Goal: Information Seeking & Learning: Check status

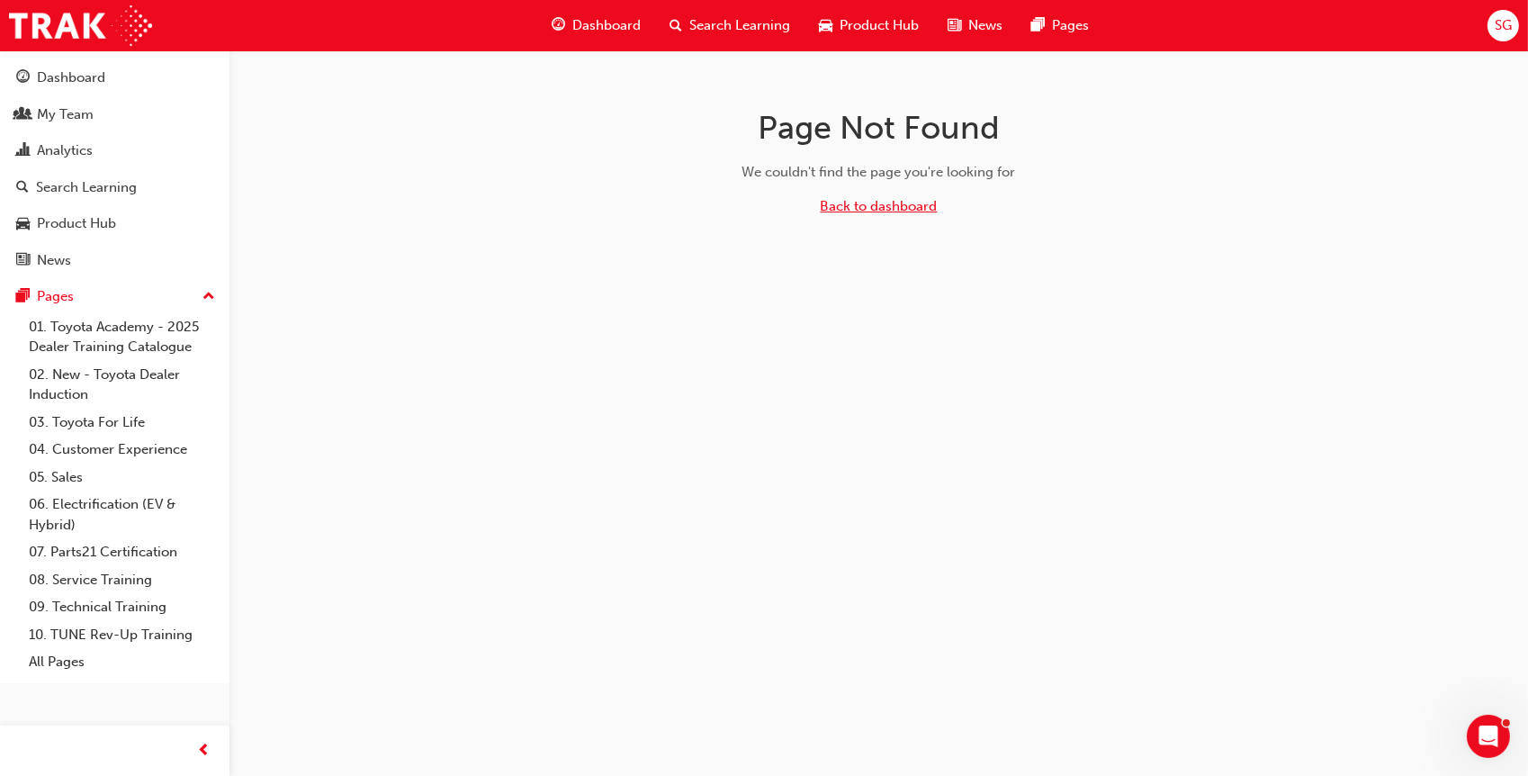
click at [885, 204] on link "Back to dashboard" at bounding box center [879, 206] width 117 height 16
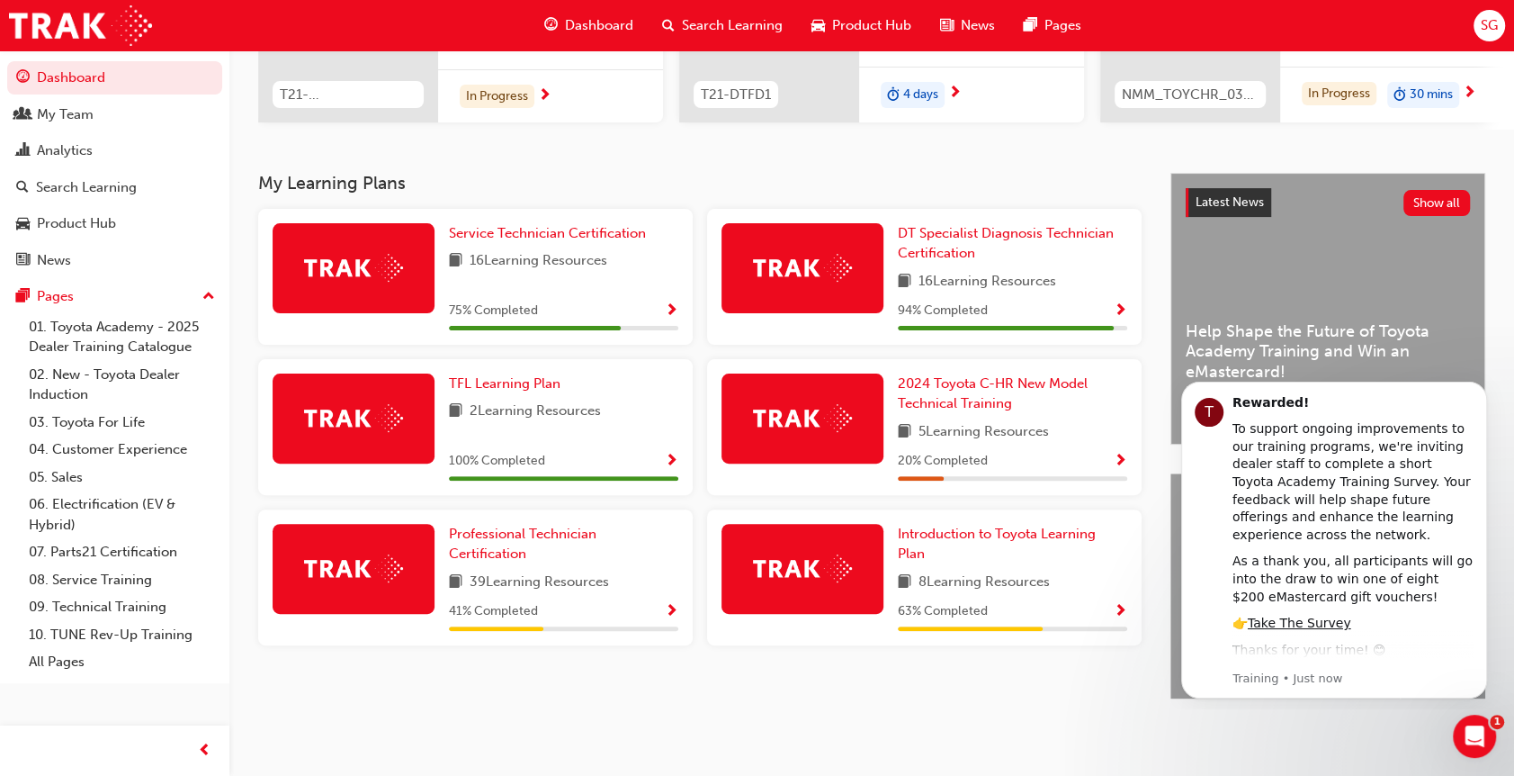
scroll to position [147, 0]
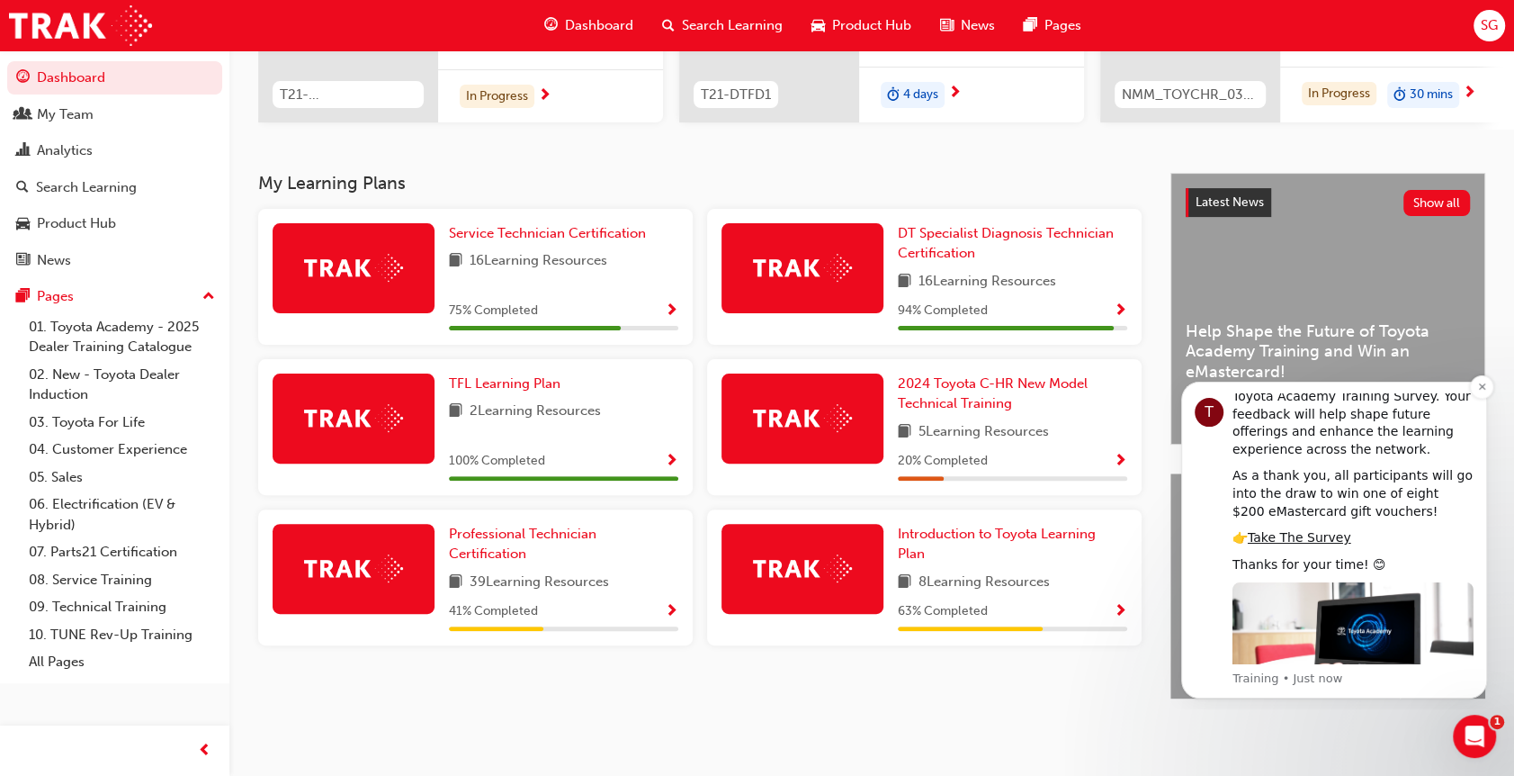
click at [1271, 665] on div "Hi [PERSON_NAME], 📢 Have your say on Toyota Academy Training and Be Rewarded! T…" at bounding box center [1353, 539] width 241 height 293
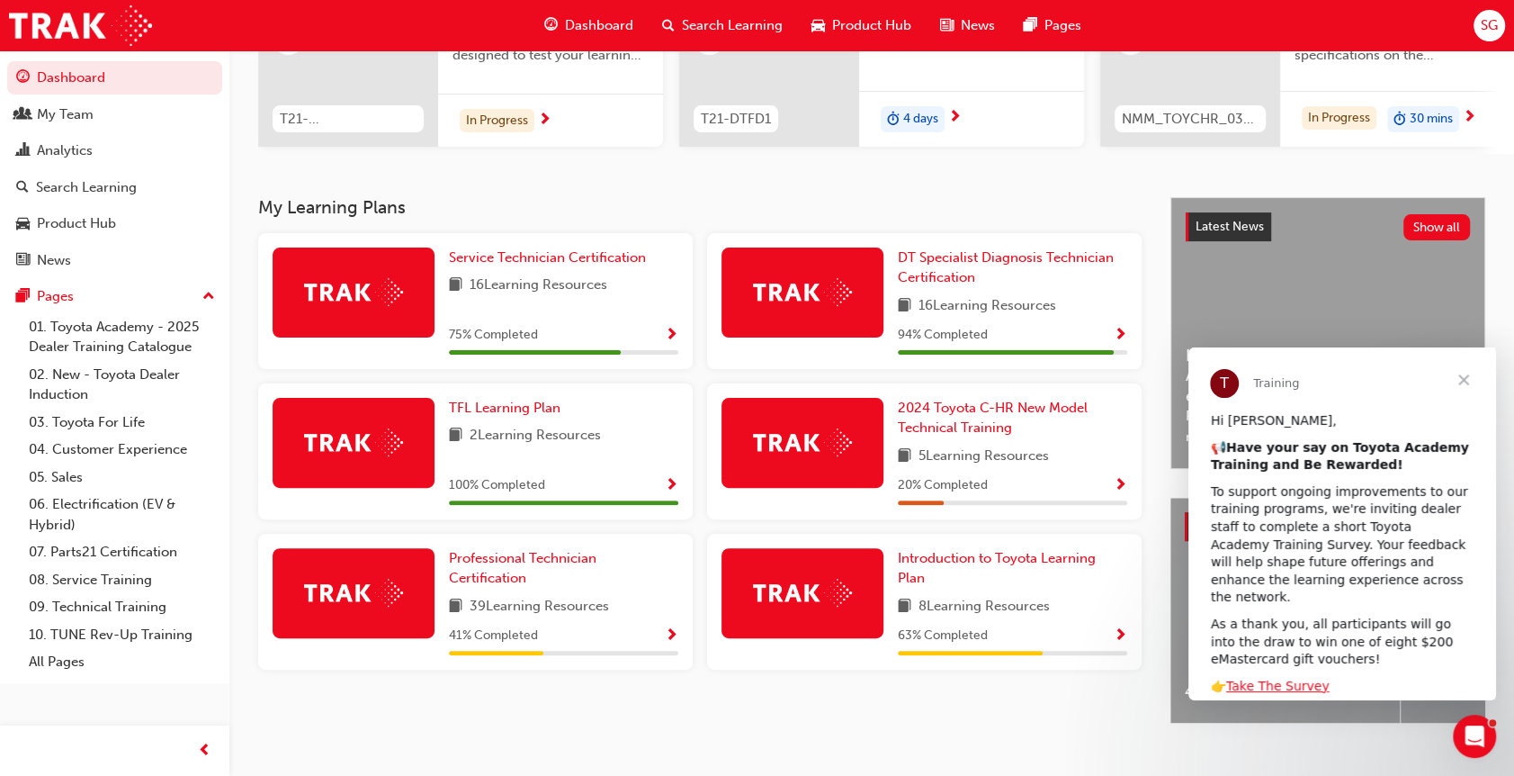
scroll to position [297, 0]
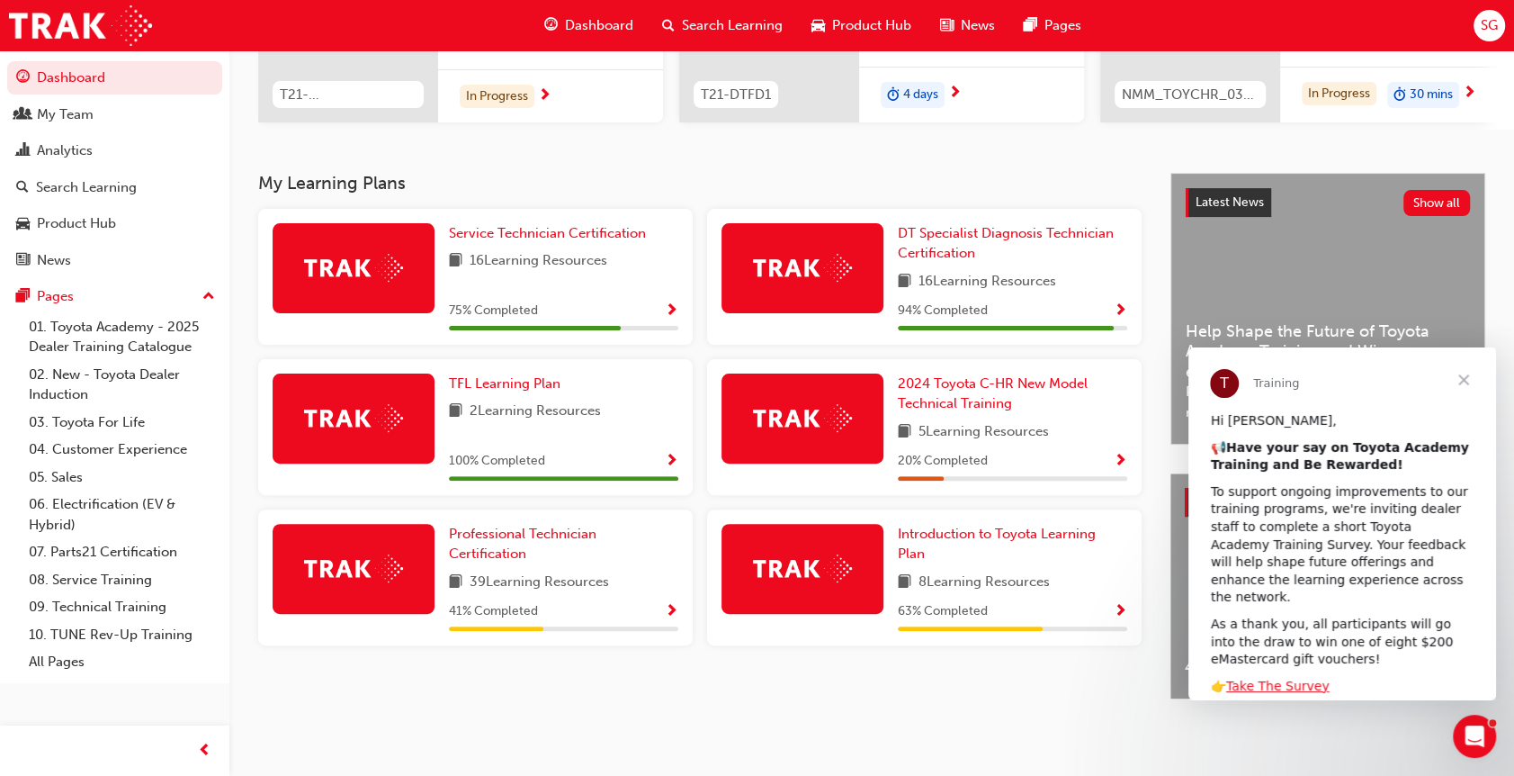
click at [1340, 240] on div "Latest News Show all Help Shape the Future of Toyota Academy Training and Win a…" at bounding box center [1327, 309] width 313 height 270
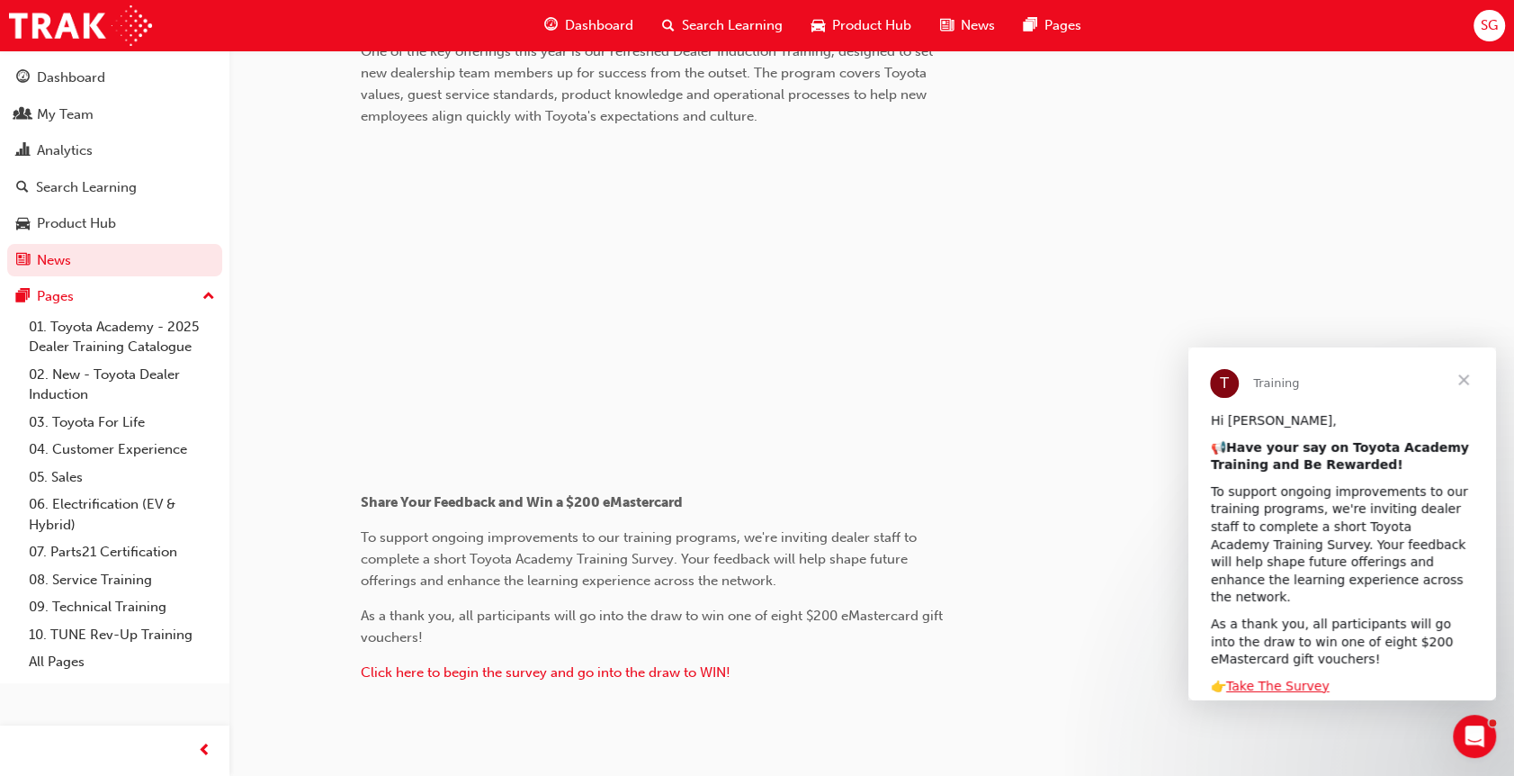
scroll to position [942, 0]
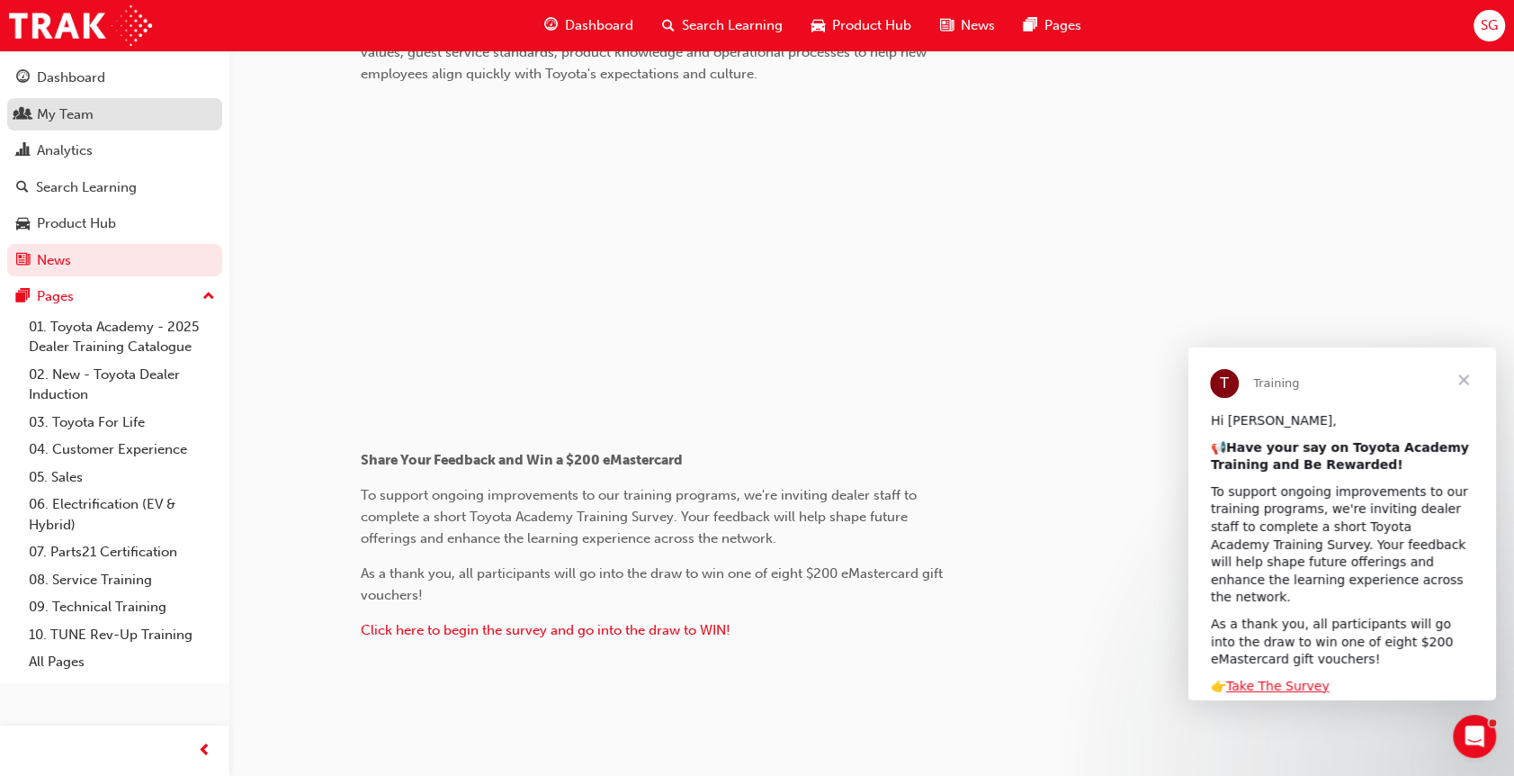
click at [106, 121] on div "My Team" at bounding box center [114, 114] width 197 height 22
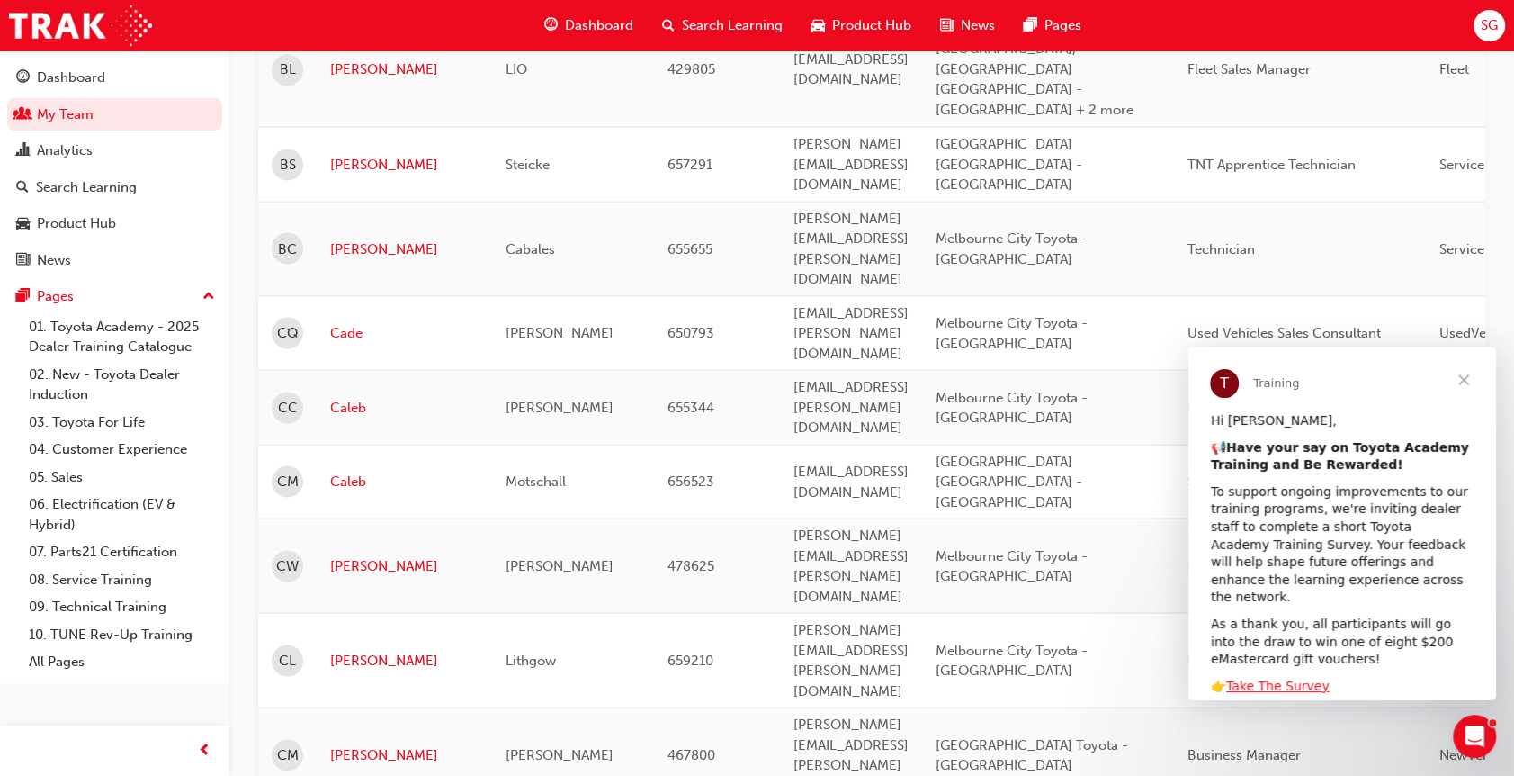
scroll to position [2865, 0]
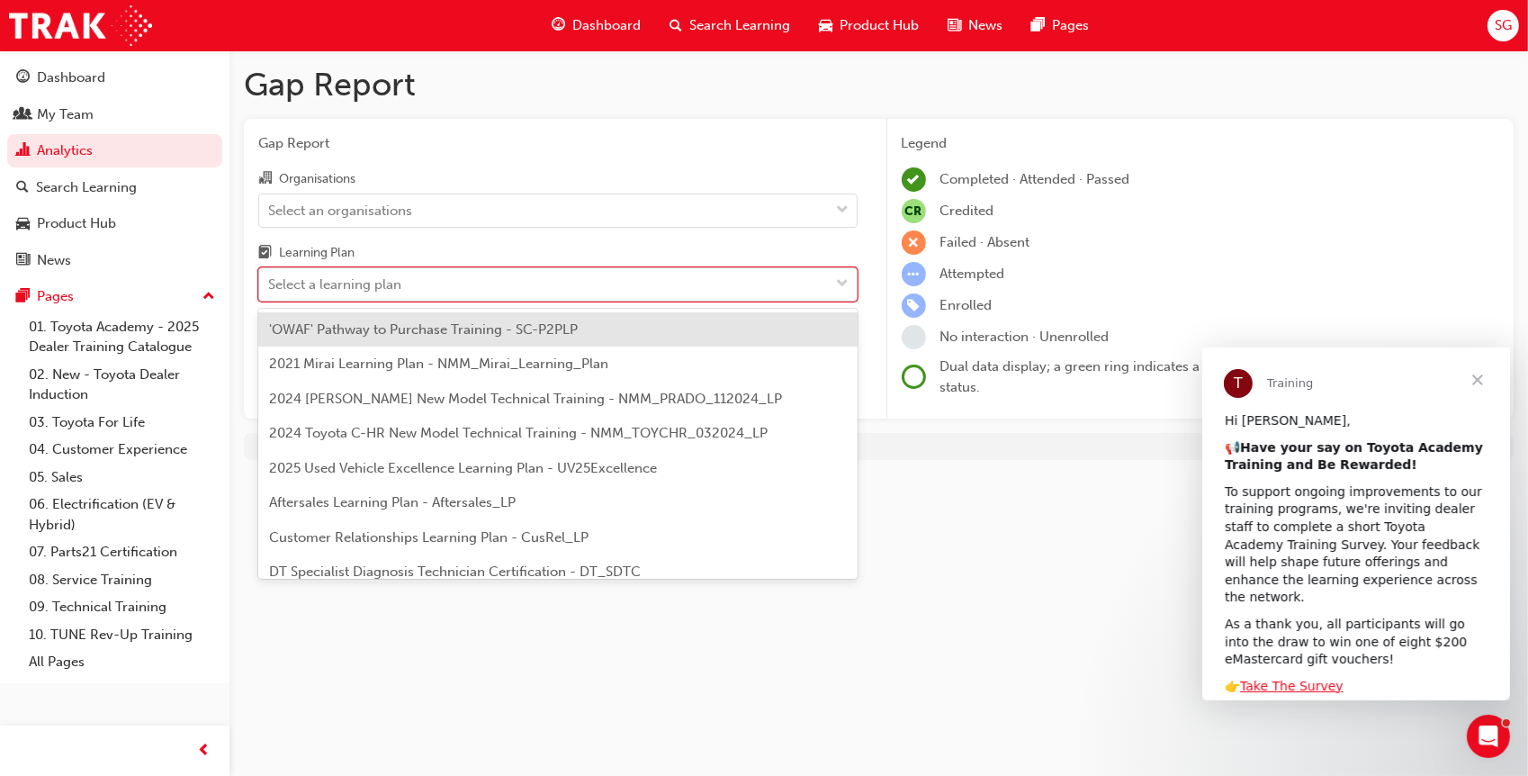
click at [424, 277] on div "Select a learning plan" at bounding box center [544, 284] width 570 height 31
click at [270, 277] on input "Learning Plan option 'OWAF' Pathway to Purchase Training - SC-P2PLP focused, 1 …" at bounding box center [269, 283] width 2 height 15
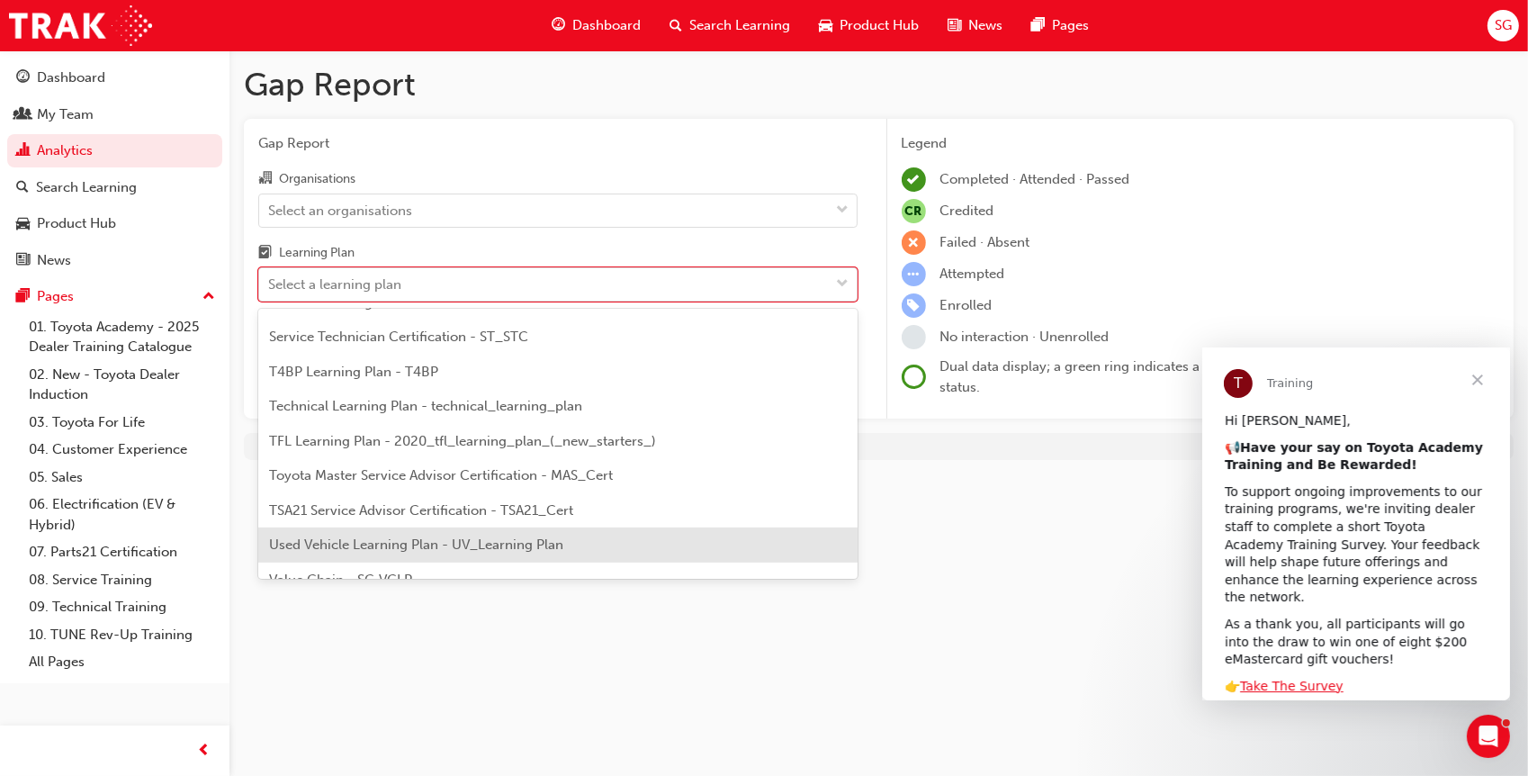
scroll to position [776, 0]
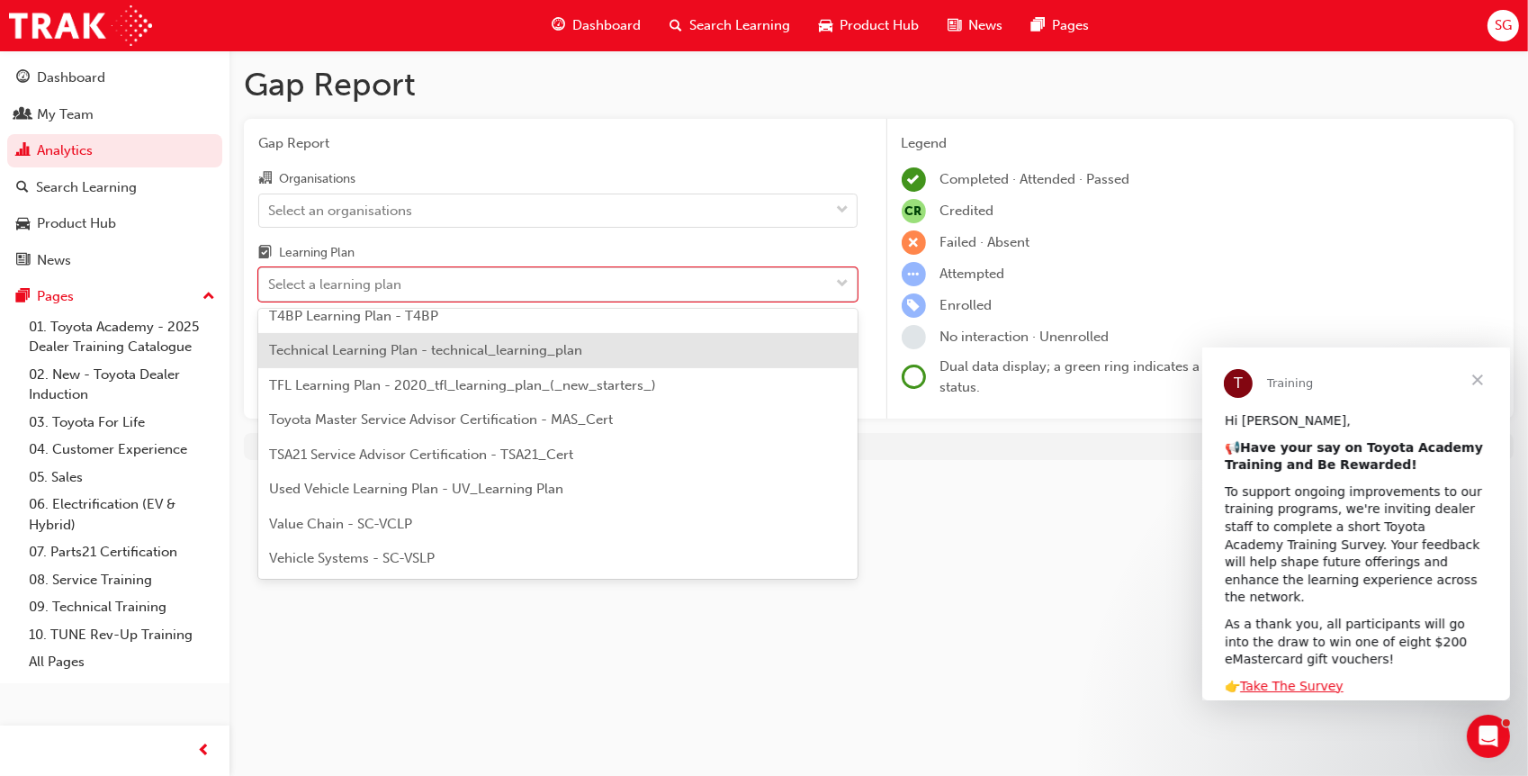
click at [385, 350] on span "Technical Learning Plan - technical_learning_plan" at bounding box center [425, 350] width 313 height 16
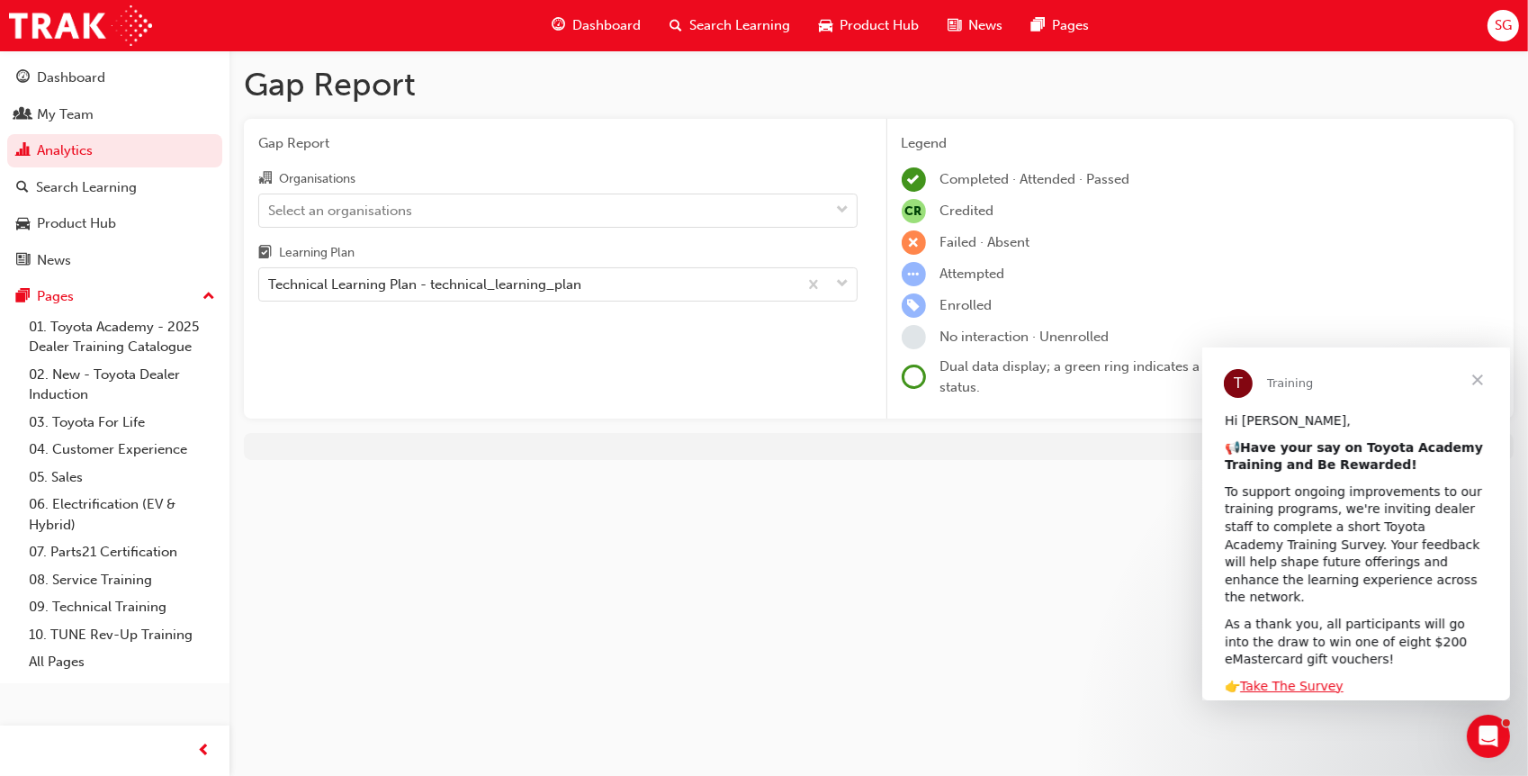
click at [1486, 379] on span "Close" at bounding box center [1476, 378] width 65 height 65
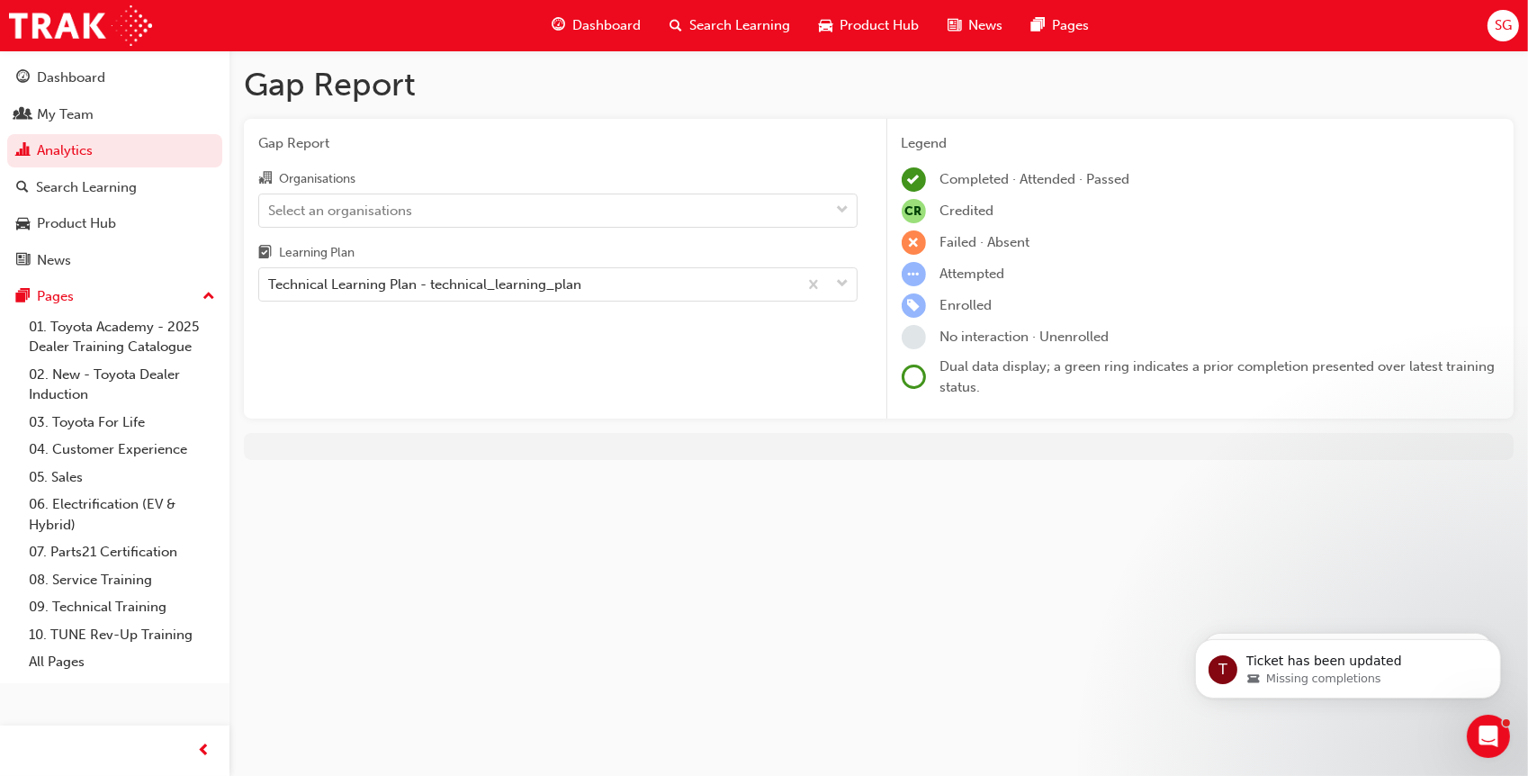
click at [523, 265] on div "Learning Plan" at bounding box center [557, 255] width 599 height 26
click at [270, 276] on input "Learning Plan Technical Learning Plan - technical_learning_plan" at bounding box center [269, 283] width 2 height 15
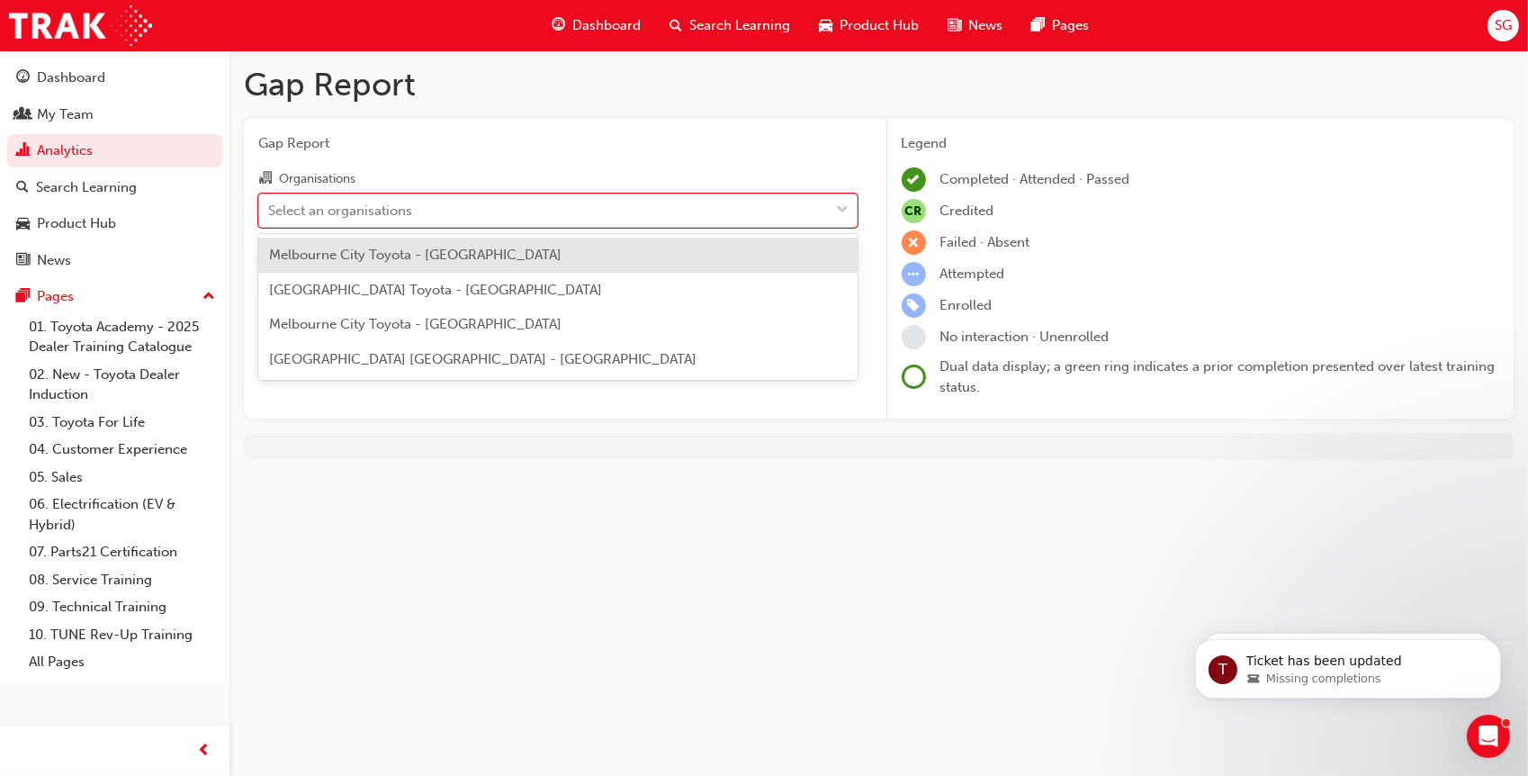
click at [495, 207] on div "Select an organisations" at bounding box center [544, 209] width 570 height 31
click at [270, 207] on input "Organisations option Melbourne City Toyota - CAMBERWELL focused, 1 of 4. 4 resu…" at bounding box center [269, 209] width 2 height 15
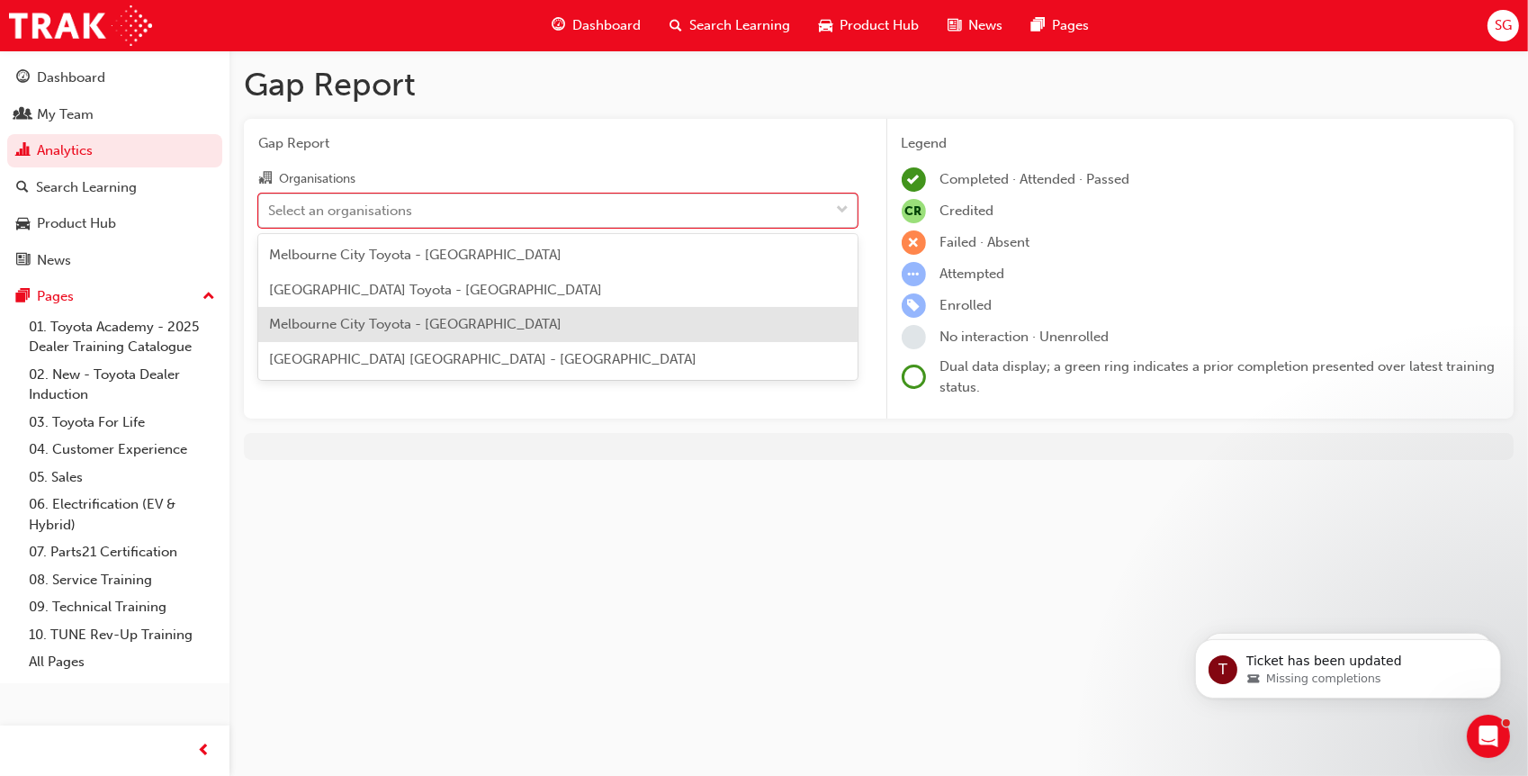
click at [463, 326] on span "Melbourne City Toyota - [GEOGRAPHIC_DATA]" at bounding box center [415, 324] width 292 height 16
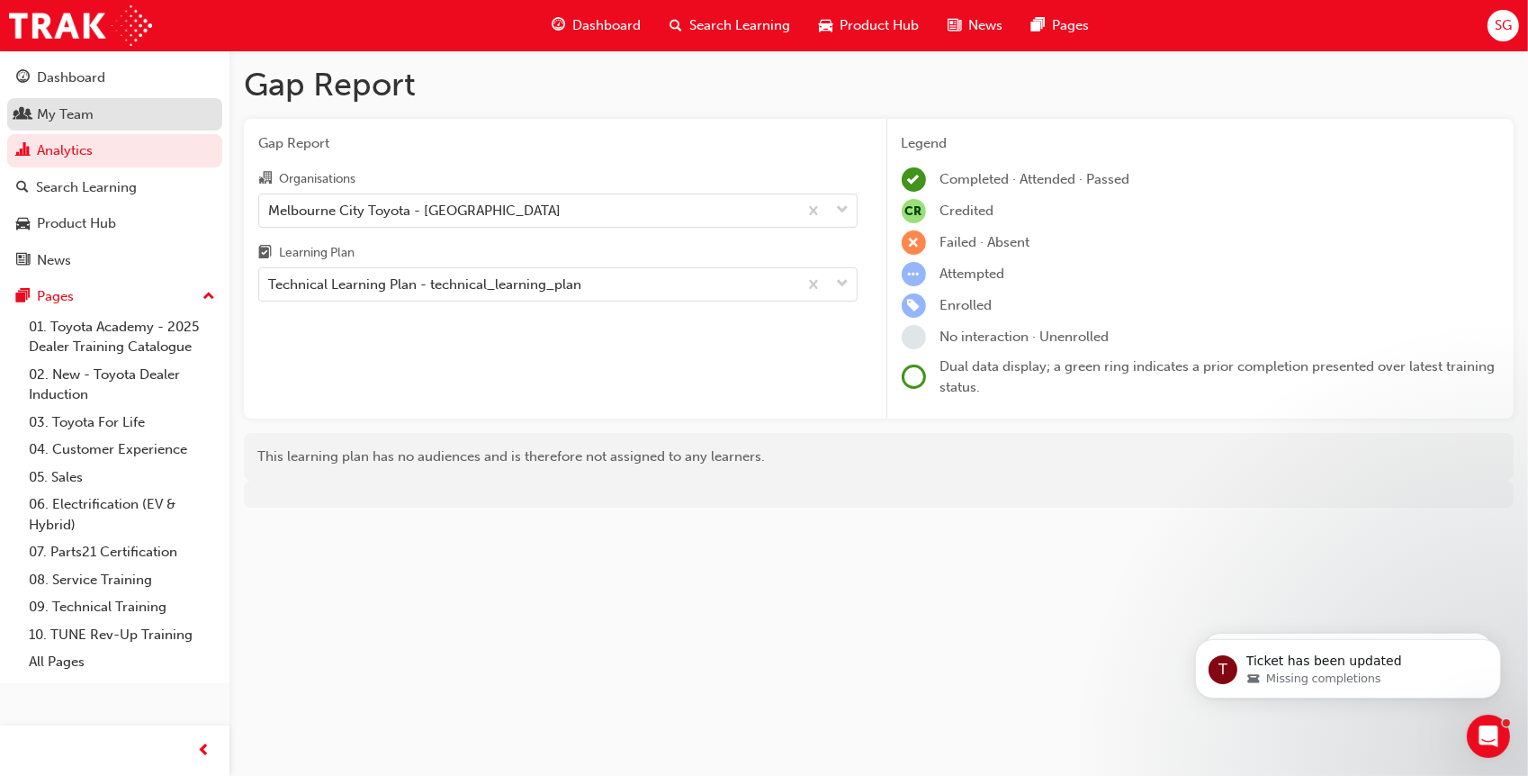
click at [70, 114] on div "My Team" at bounding box center [65, 114] width 57 height 21
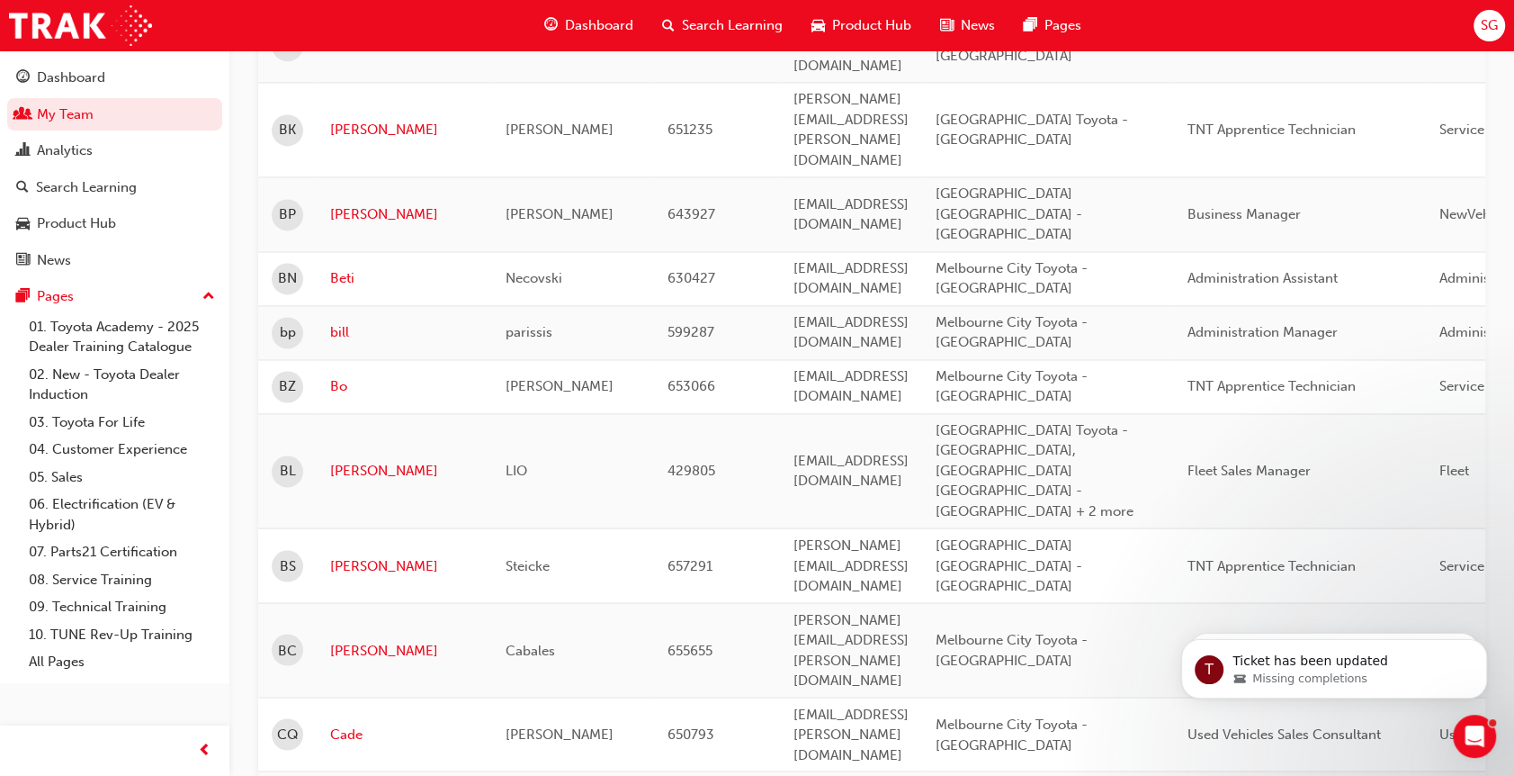
scroll to position [2236, 0]
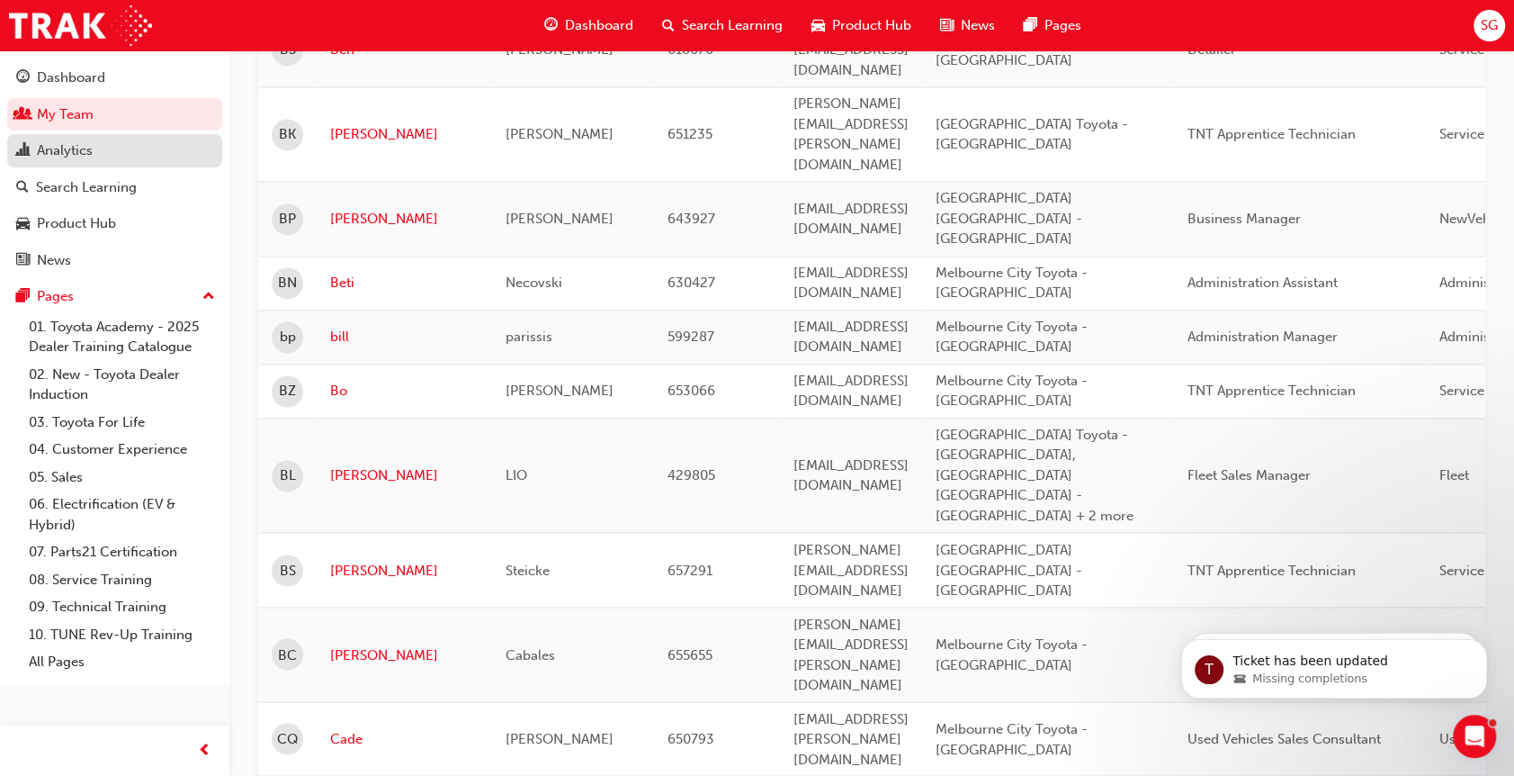
click at [155, 157] on div "Analytics" at bounding box center [114, 150] width 197 height 22
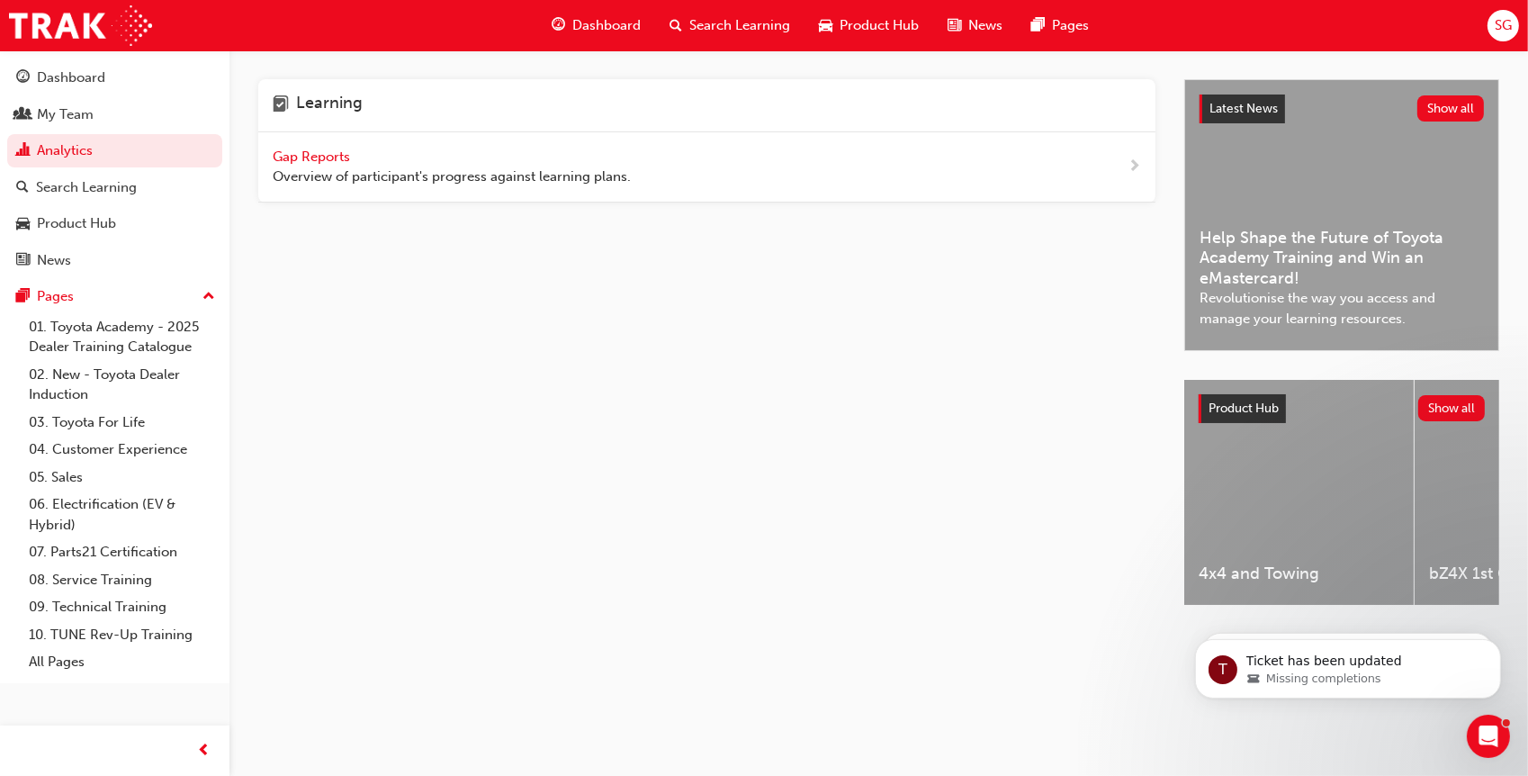
click at [325, 167] on span "Overview of participant's progress against learning plans." at bounding box center [452, 176] width 358 height 21
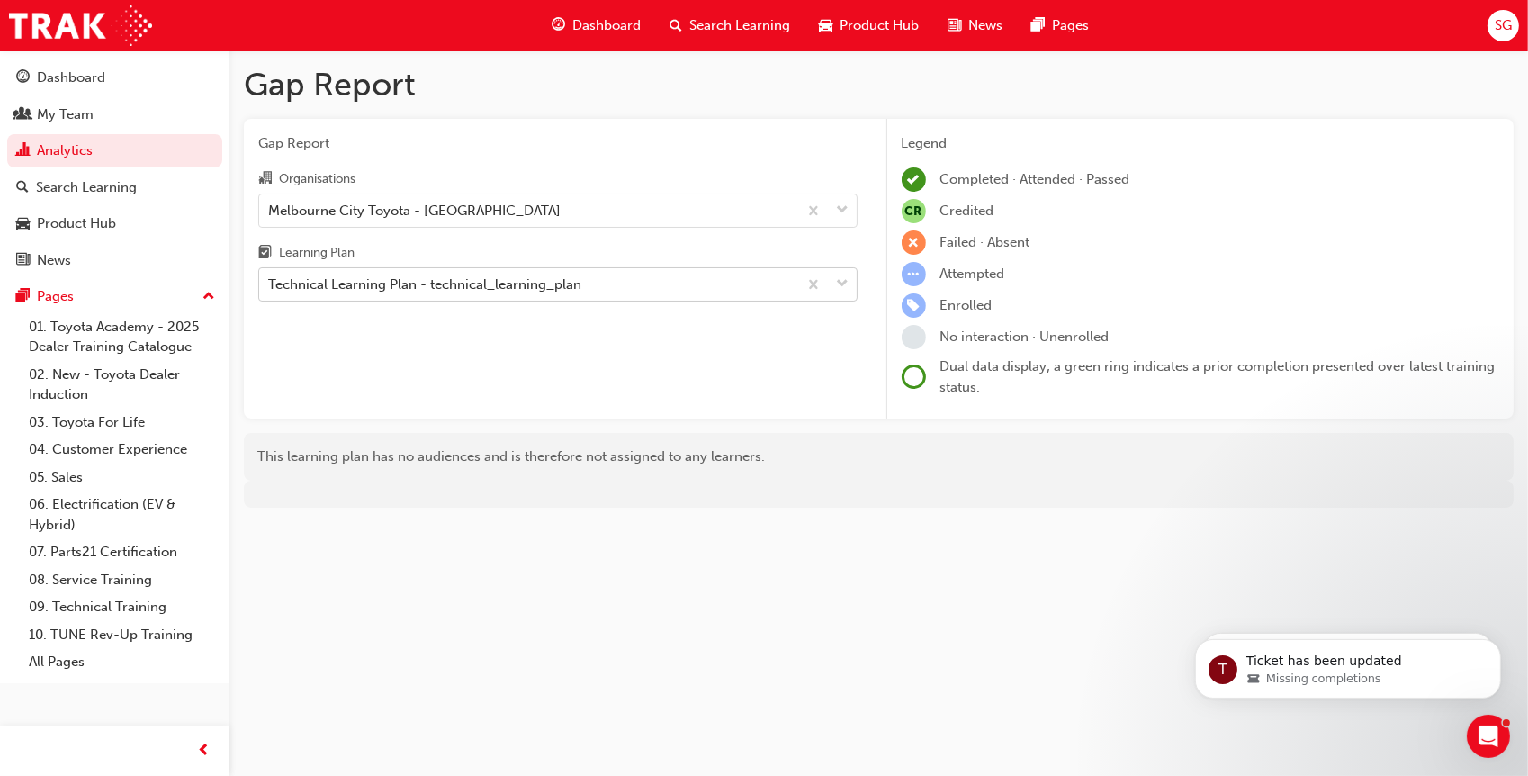
click at [366, 282] on div "Technical Learning Plan - technical_learning_plan" at bounding box center [424, 284] width 313 height 21
click at [270, 282] on input "Learning Plan Technical Learning Plan - technical_learning_plan" at bounding box center [269, 283] width 2 height 15
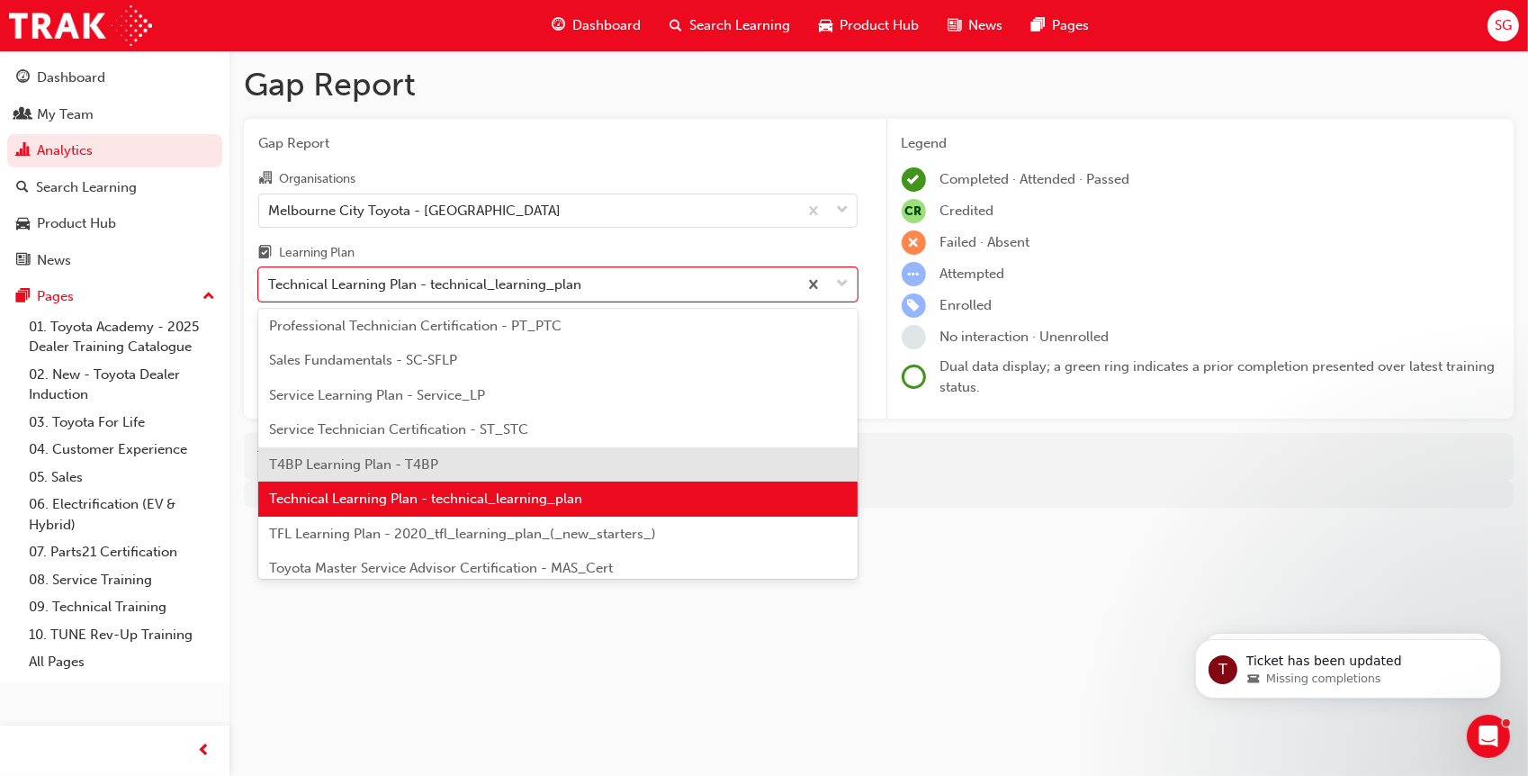
scroll to position [666, 0]
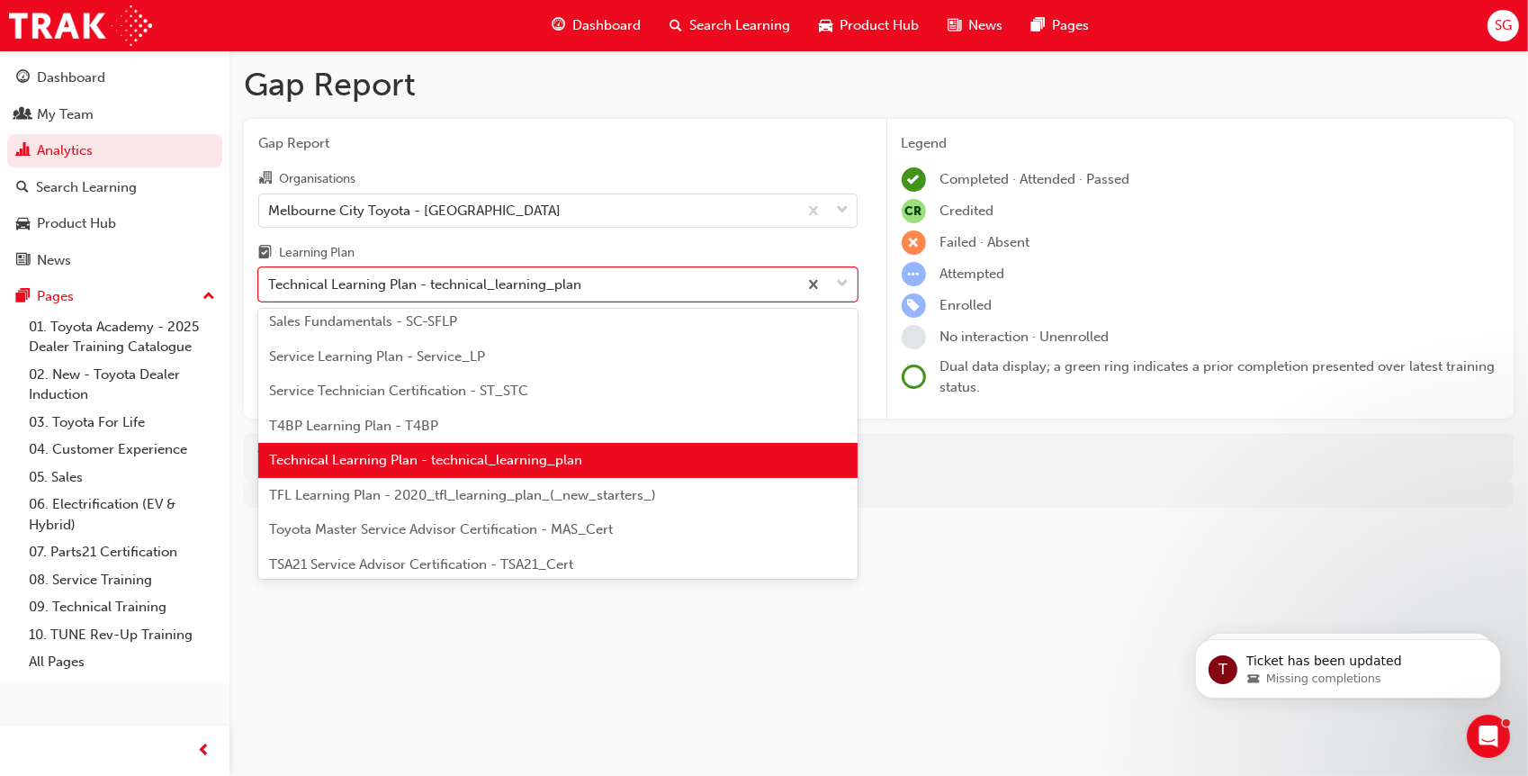
click at [346, 382] on span "Service Technician Certification - ST_STC" at bounding box center [398, 390] width 259 height 16
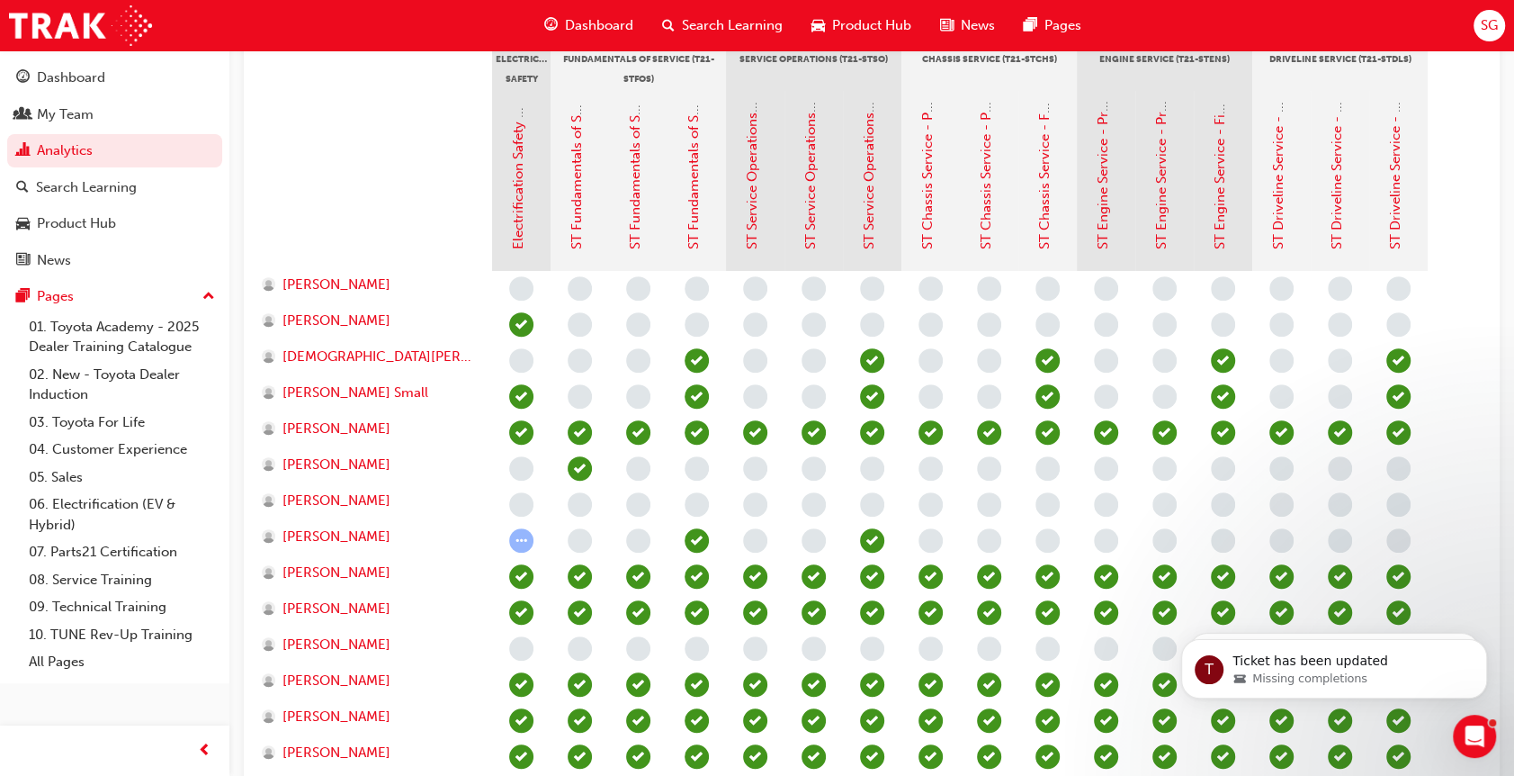
scroll to position [450, 0]
